Goal: Information Seeking & Learning: Check status

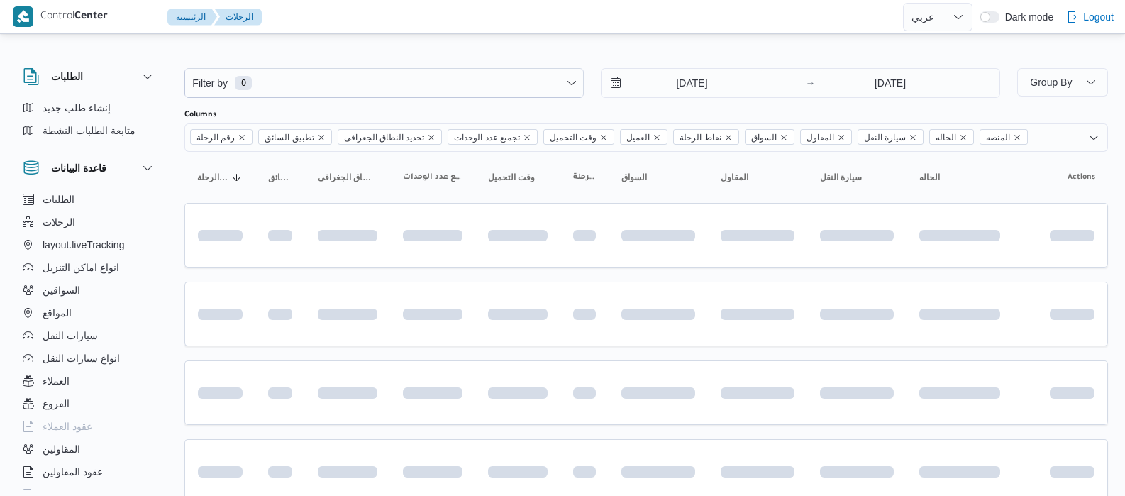
select select "ar"
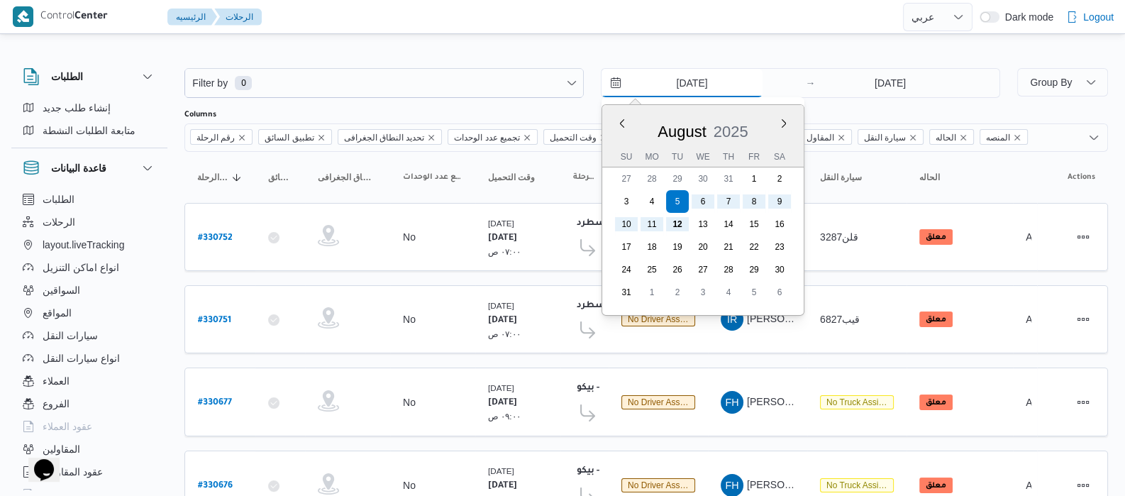
click at [667, 76] on input "[DATE]" at bounding box center [682, 83] width 161 height 28
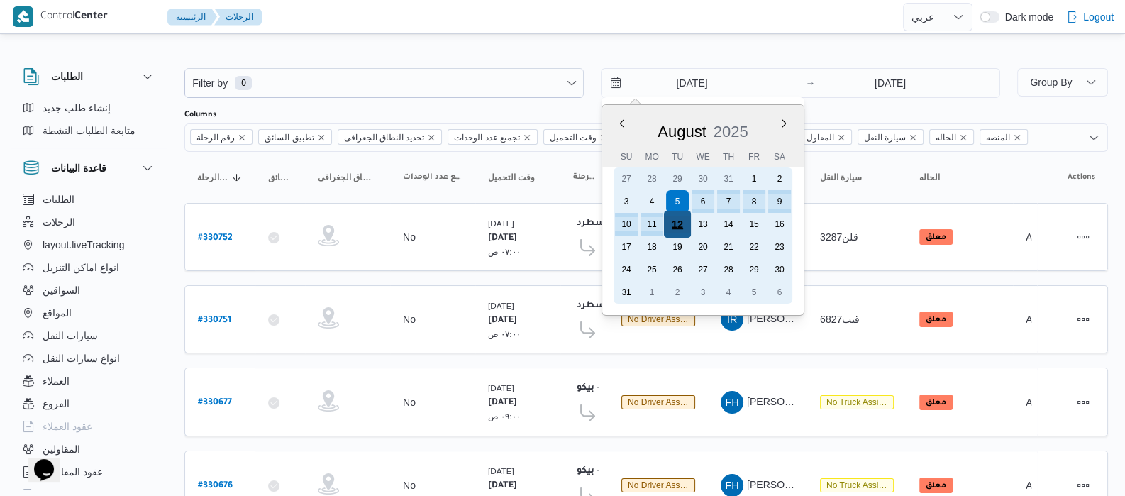
click at [677, 228] on div "12" at bounding box center [677, 224] width 27 height 27
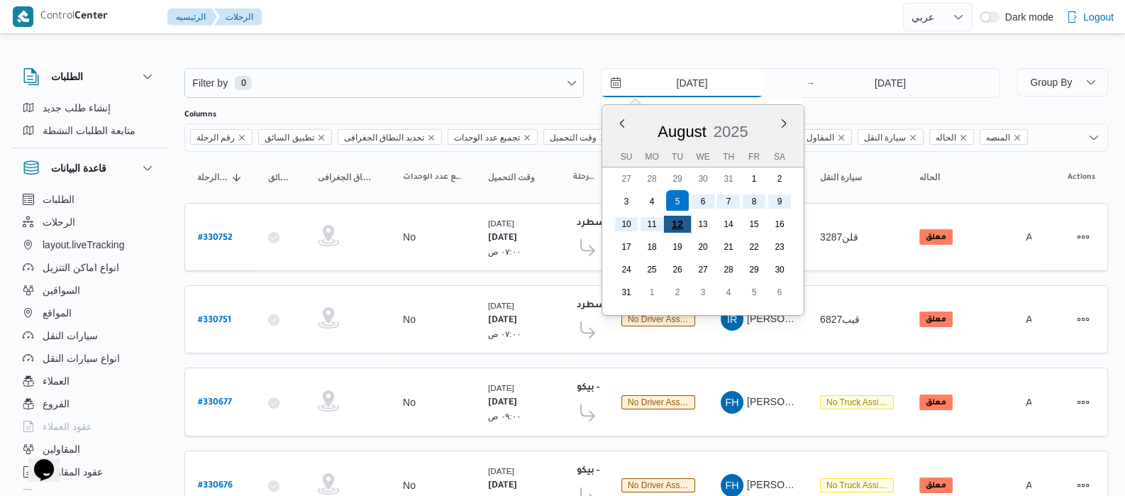
type input "[DATE]"
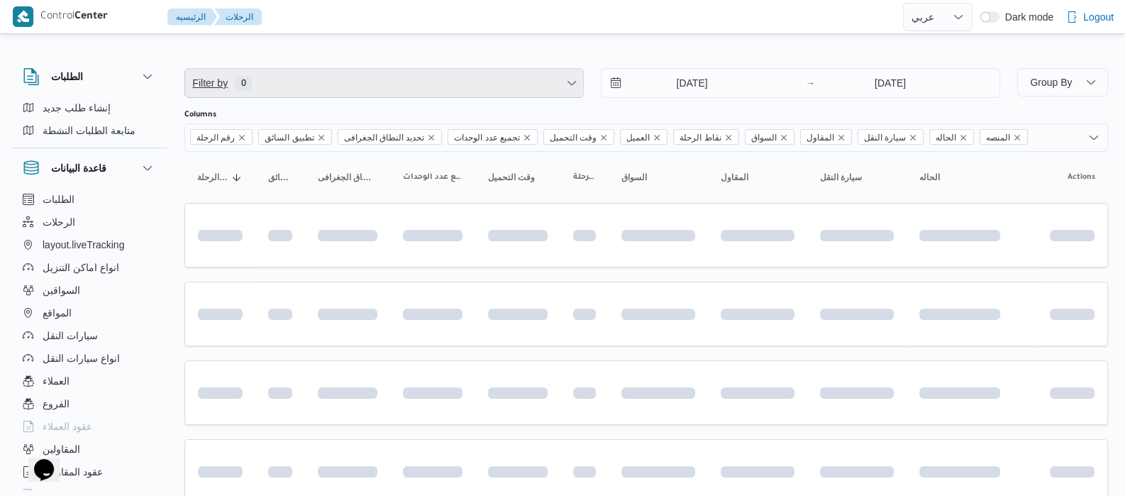
click at [291, 87] on span "Filter by 0" at bounding box center [384, 83] width 398 height 28
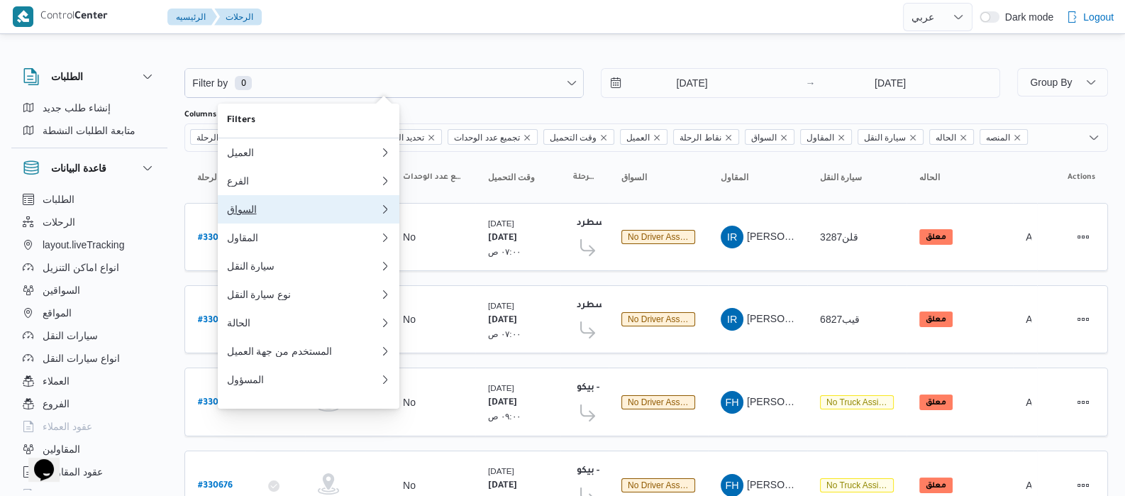
click at [255, 215] on div "السواق" at bounding box center [302, 209] width 153 height 11
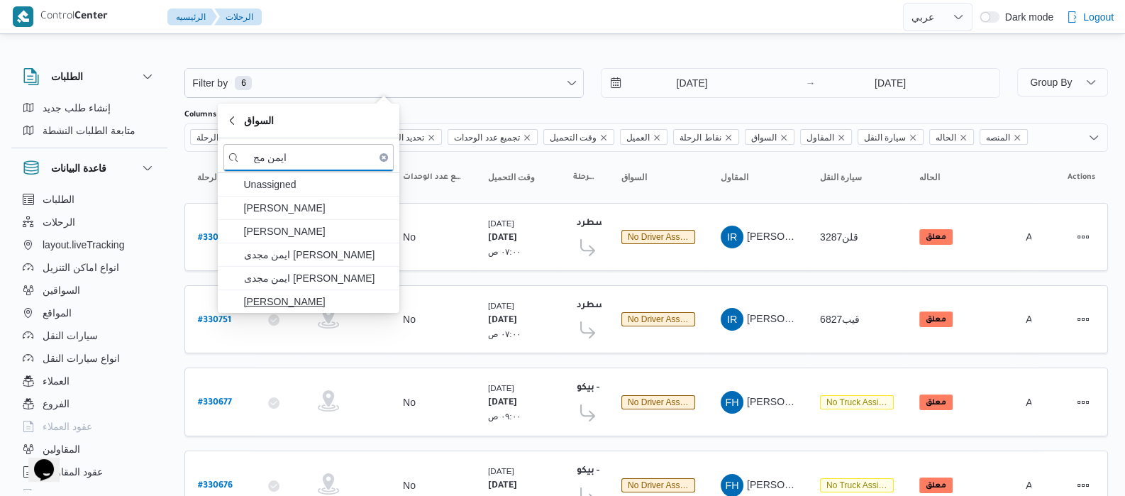
type input "ايمن مج"
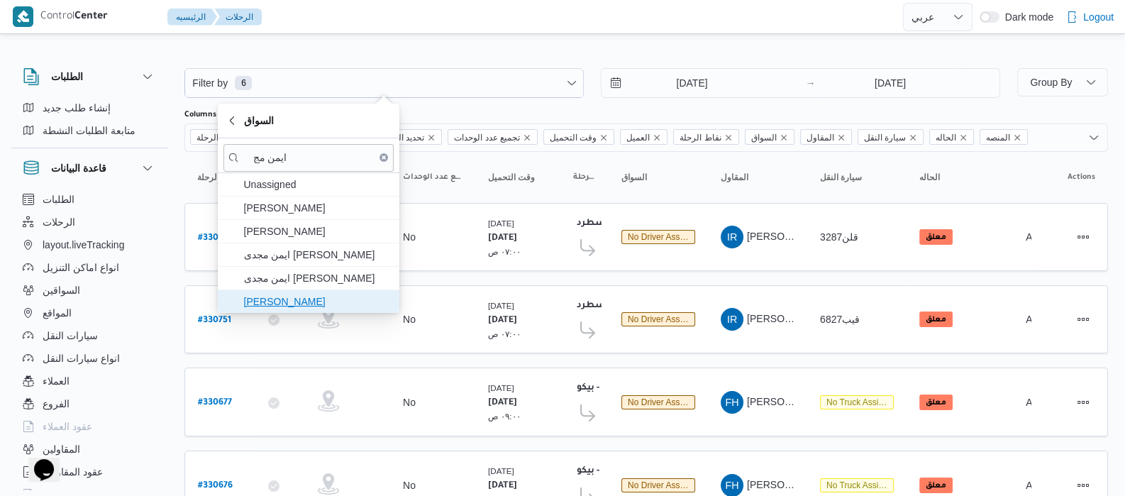
click at [320, 294] on span "[PERSON_NAME]" at bounding box center [317, 301] width 148 height 17
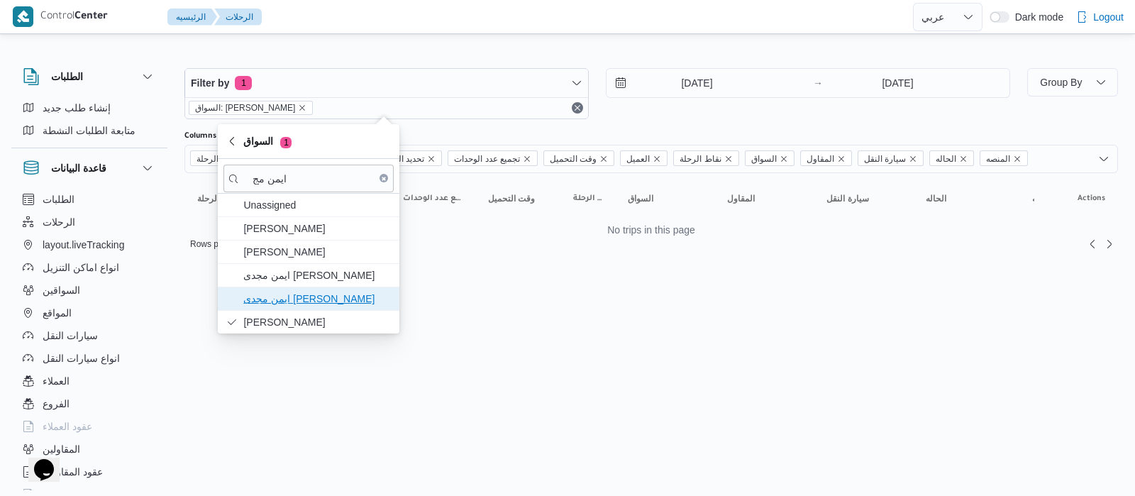
click at [316, 299] on span "ايمن مجدى [PERSON_NAME]" at bounding box center [317, 298] width 148 height 17
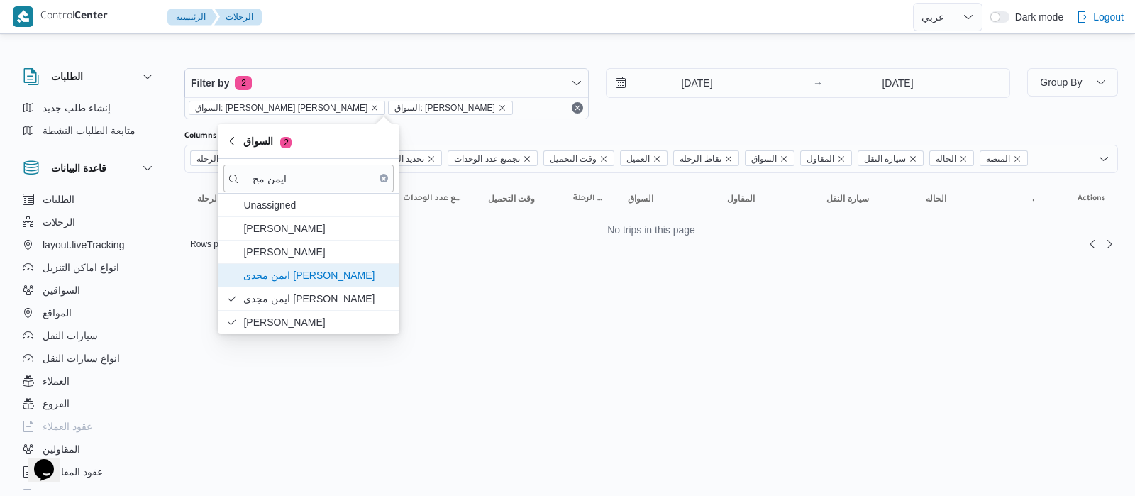
click at [312, 279] on span "ايمن مجدى [PERSON_NAME]" at bounding box center [317, 275] width 148 height 17
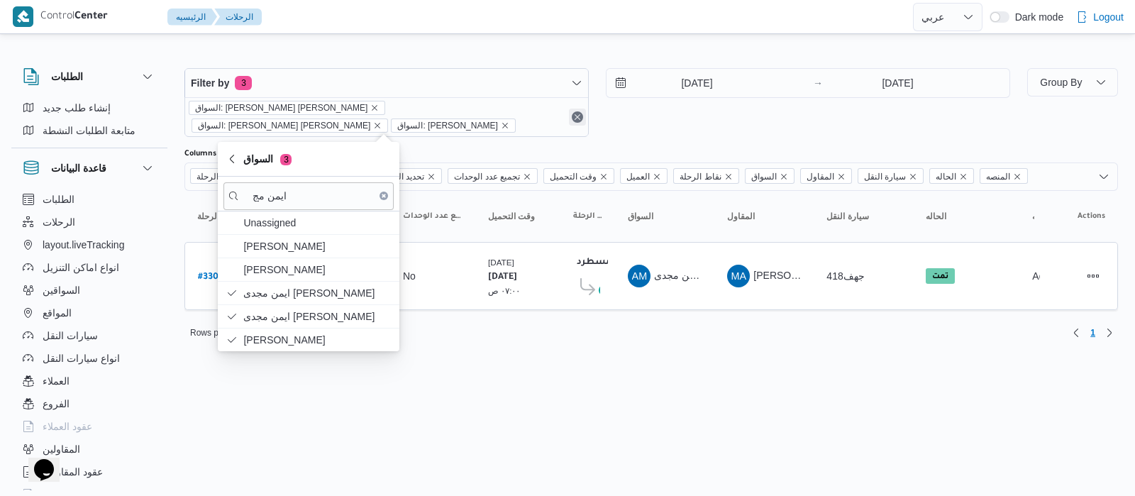
click at [575, 116] on button "Remove" at bounding box center [577, 117] width 17 height 17
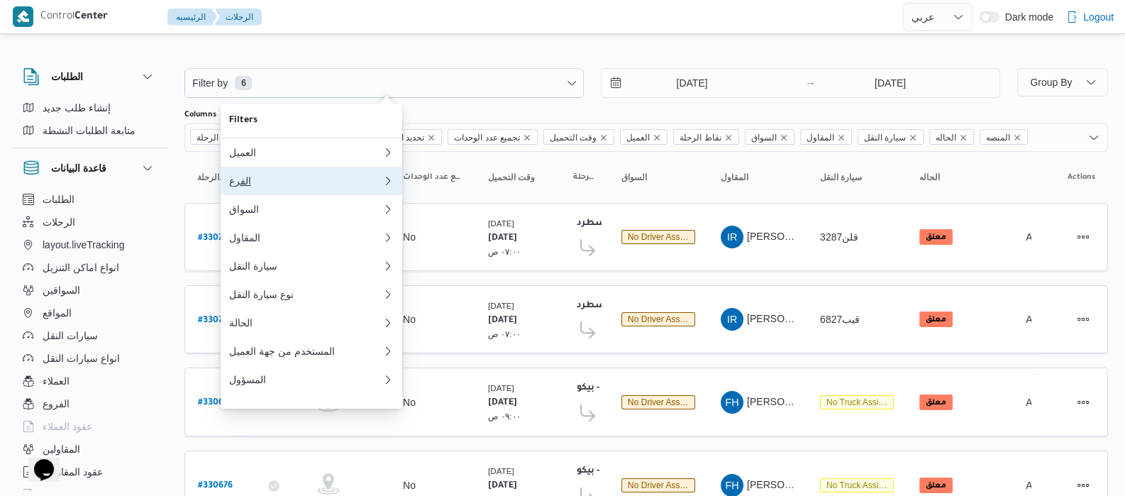
click at [258, 190] on button "الفرع" at bounding box center [312, 181] width 182 height 28
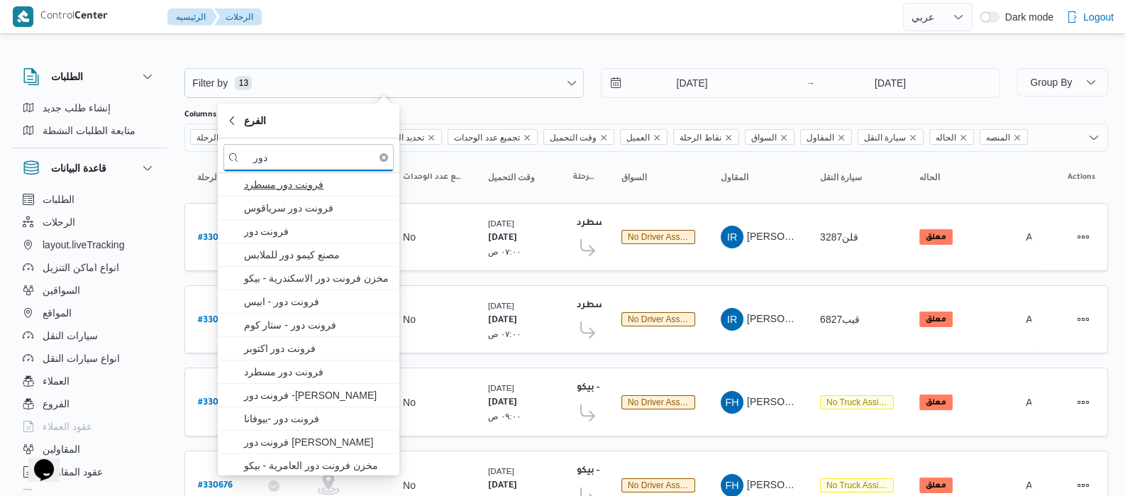
type input "دور"
click at [305, 189] on span "فرونت دور مسطرد" at bounding box center [317, 184] width 148 height 17
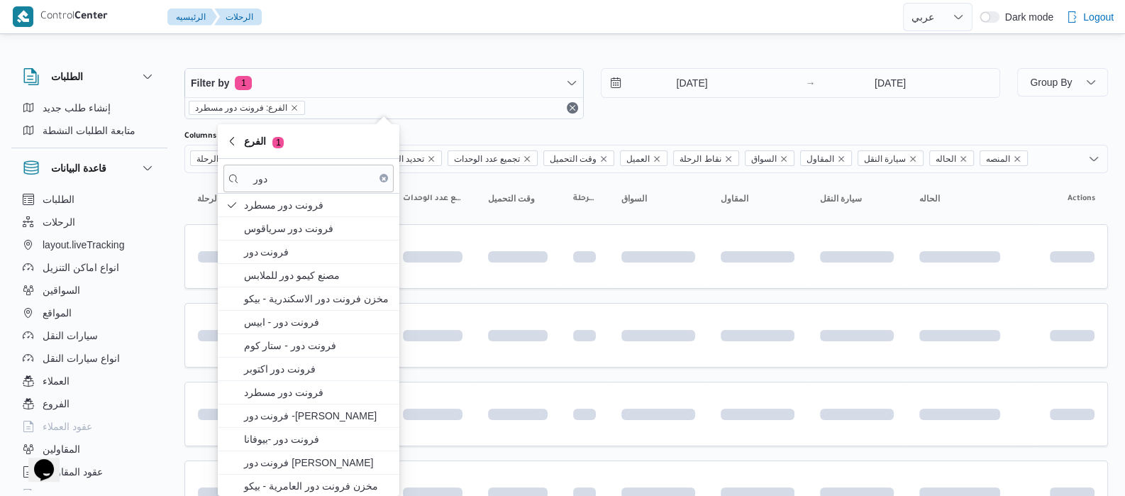
click at [167, 182] on div "قاعدة البيانات" at bounding box center [89, 168] width 156 height 40
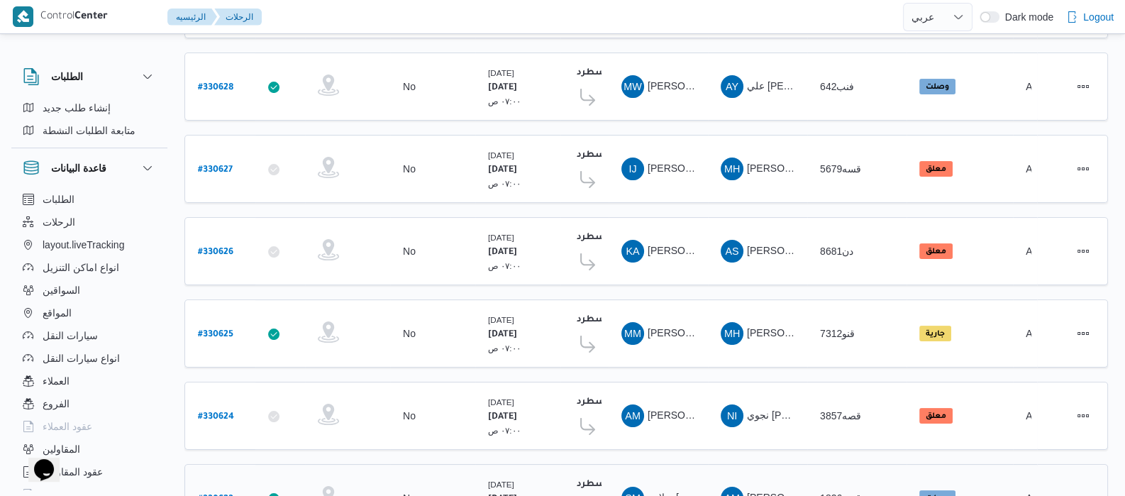
scroll to position [570, 0]
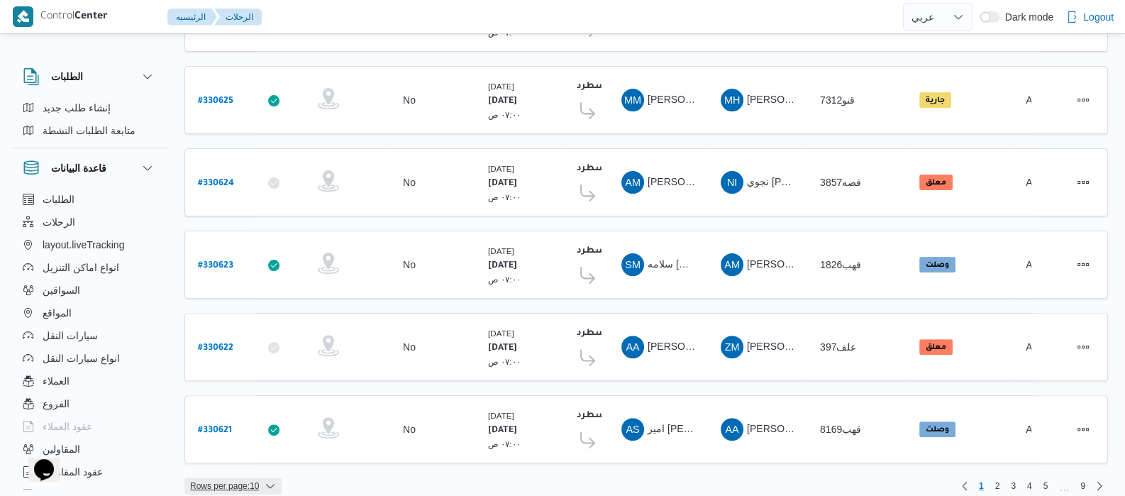
click at [269, 480] on icon "button" at bounding box center [270, 485] width 11 height 11
click at [261, 448] on button "20 rows" at bounding box center [242, 436] width 79 height 28
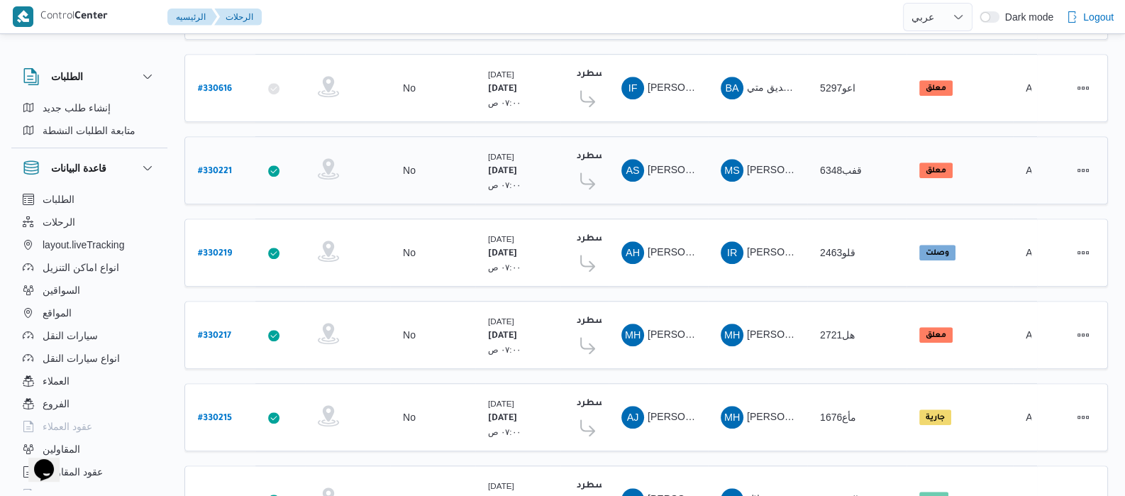
scroll to position [1377, 0]
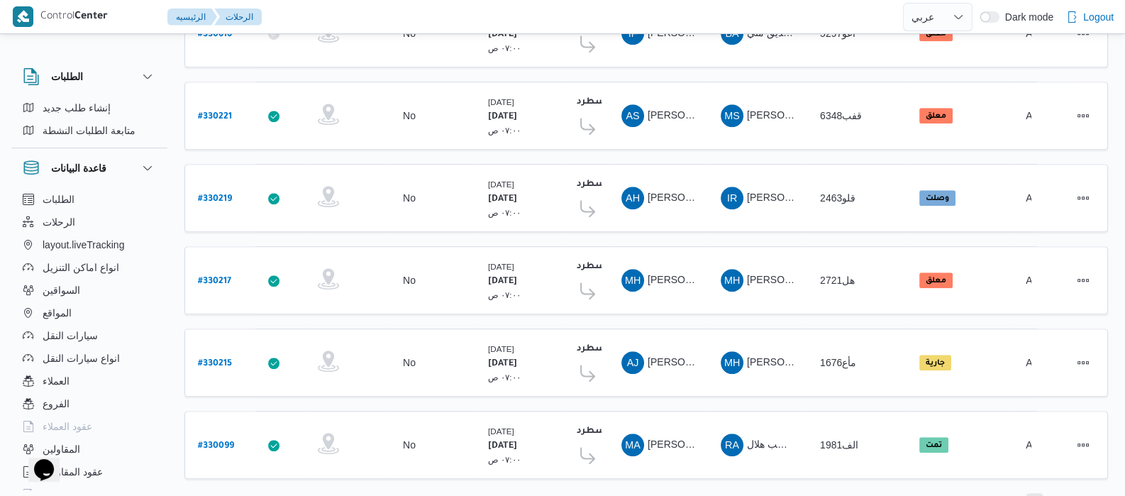
click at [1030, 493] on span "2" at bounding box center [1034, 501] width 16 height 17
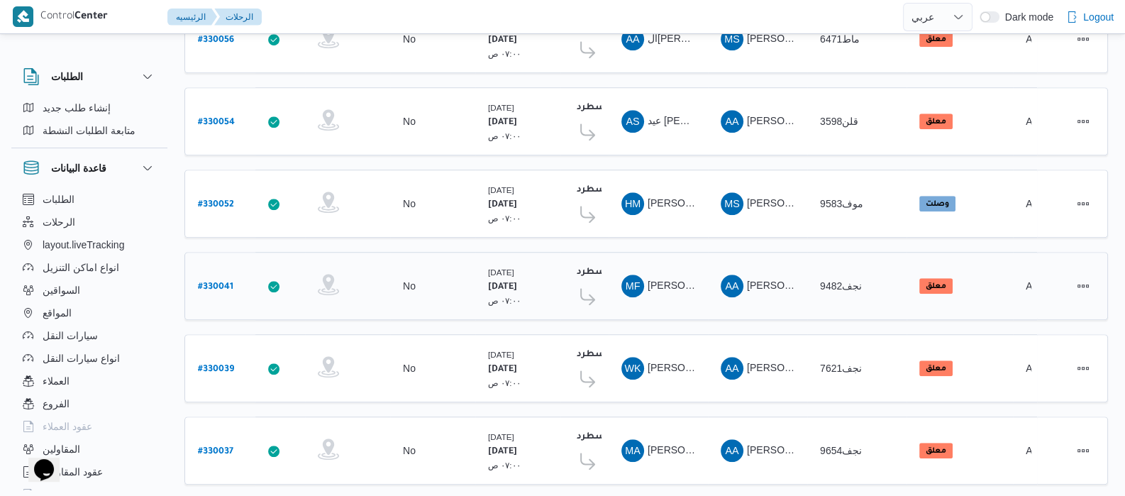
scroll to position [1377, 0]
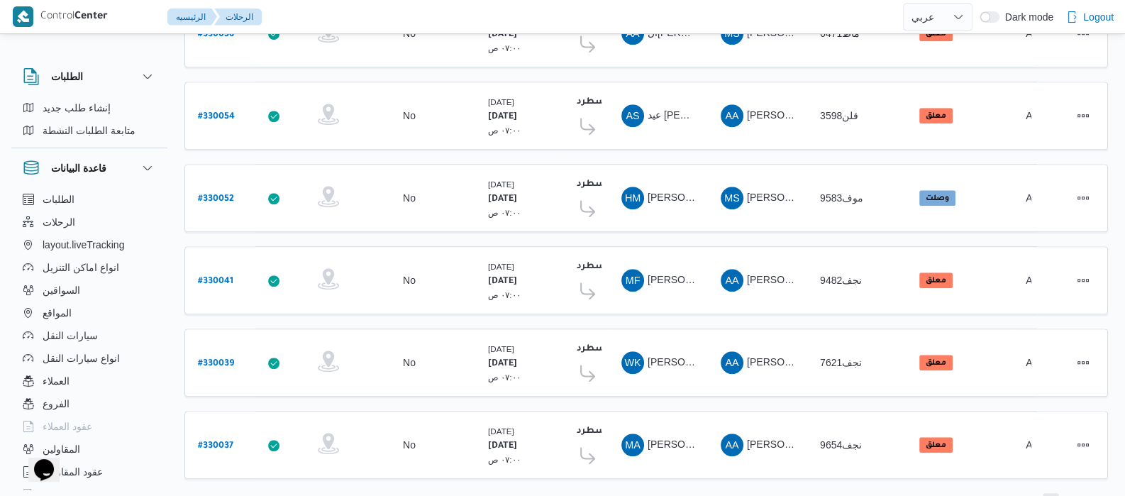
click at [1052, 493] on span "3" at bounding box center [1050, 501] width 5 height 17
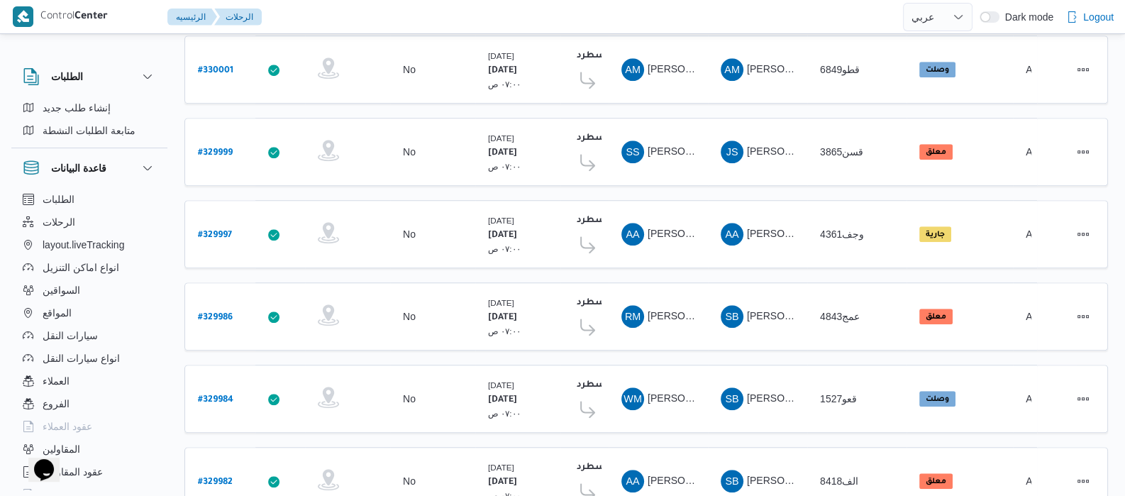
scroll to position [1377, 0]
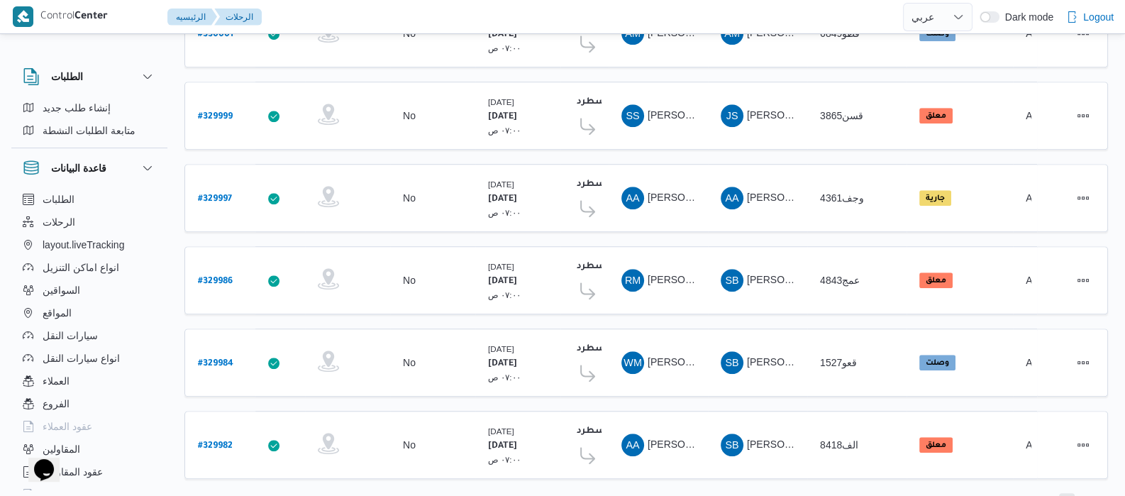
click at [1070, 493] on span "4" at bounding box center [1067, 501] width 16 height 17
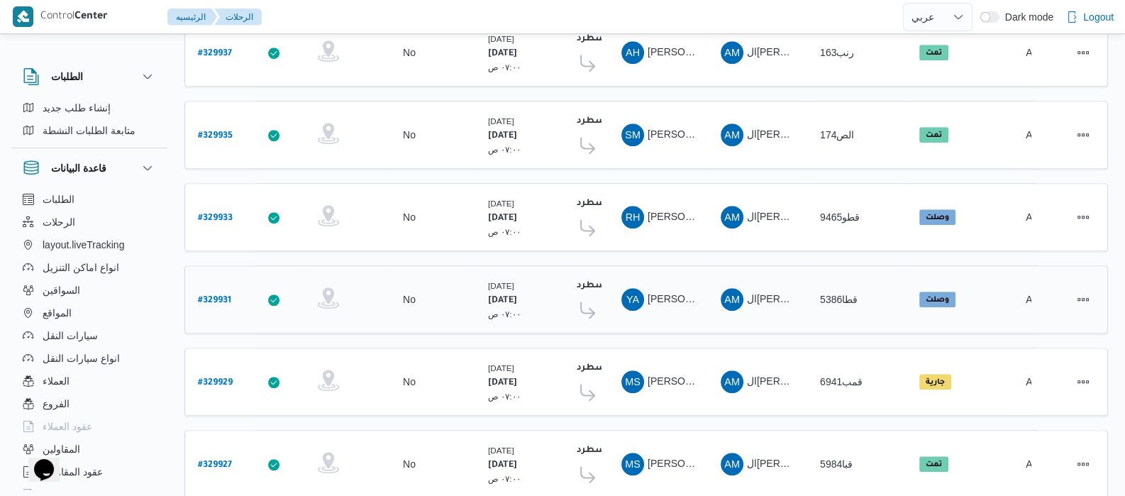
scroll to position [1377, 0]
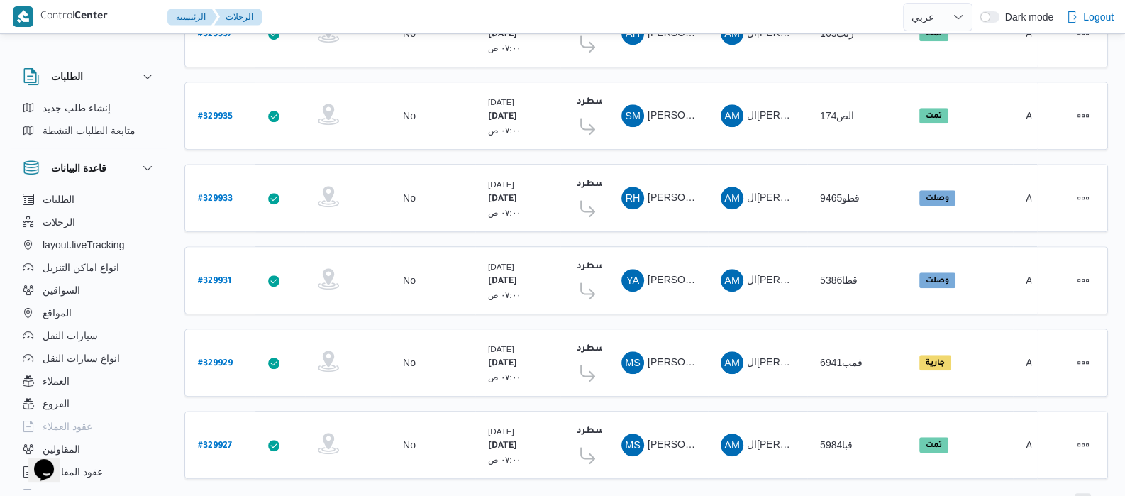
click at [1082, 493] on span "5" at bounding box center [1082, 501] width 5 height 17
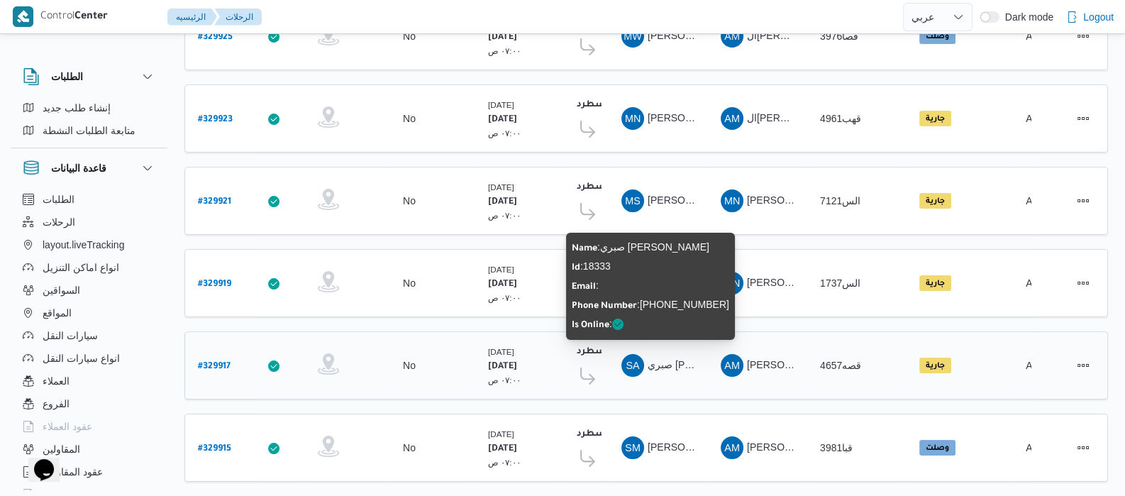
scroll to position [247, 0]
